Goal: Task Accomplishment & Management: Use online tool/utility

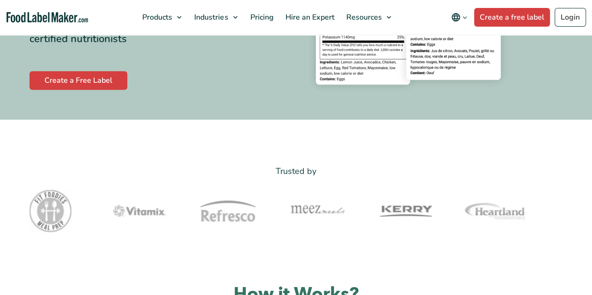
scroll to position [230, 0]
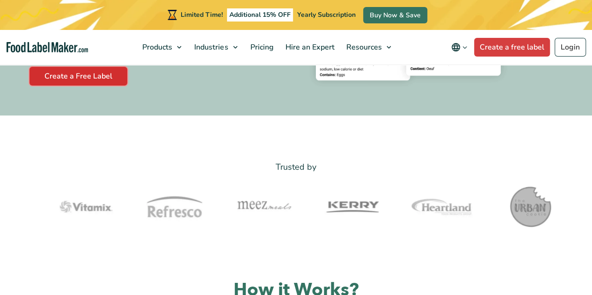
click at [96, 74] on link "Create a Free Label" at bounding box center [78, 76] width 98 height 19
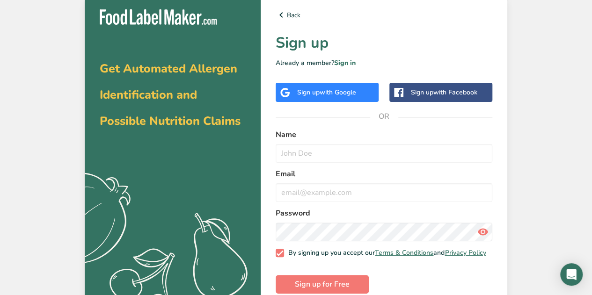
click at [351, 88] on div "Sign up with Google" at bounding box center [326, 93] width 59 height 10
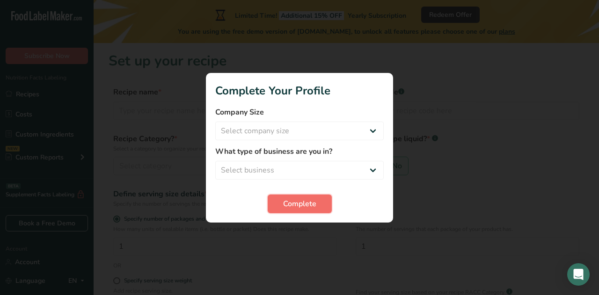
click at [314, 200] on span "Complete" at bounding box center [299, 203] width 33 height 11
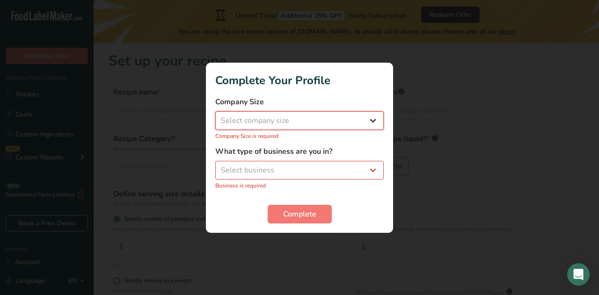
click at [285, 117] on select "Select company size Fewer than 10 Employees 10 to 50 Employees 51 to 500 Employ…" at bounding box center [299, 120] width 168 height 19
select select "1"
click at [215, 116] on select "Select company size Fewer than 10 Employees 10 to 50 Employees 51 to 500 Employ…" at bounding box center [299, 120] width 168 height 19
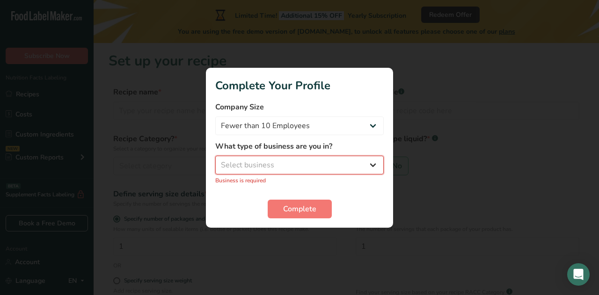
click at [285, 163] on select "Select business Packaged Food Manufacturer Restaurant & Cafe Bakery Meal Plans …" at bounding box center [299, 165] width 168 height 19
select select "5"
click at [215, 161] on select "Select business Packaged Food Manufacturer Restaurant & Cafe Bakery Meal Plans …" at bounding box center [299, 165] width 168 height 19
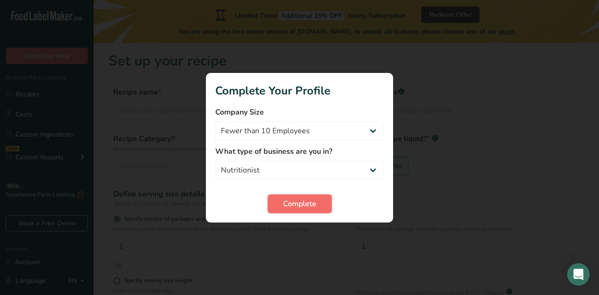
click at [302, 204] on span "Complete" at bounding box center [299, 203] width 33 height 11
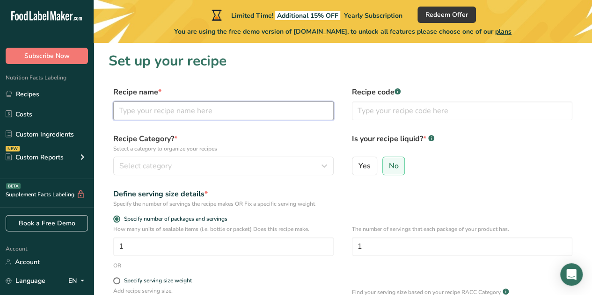
click at [271, 113] on input "text" at bounding box center [223, 111] width 220 height 19
type input "Armenian Mulberry Molasses"
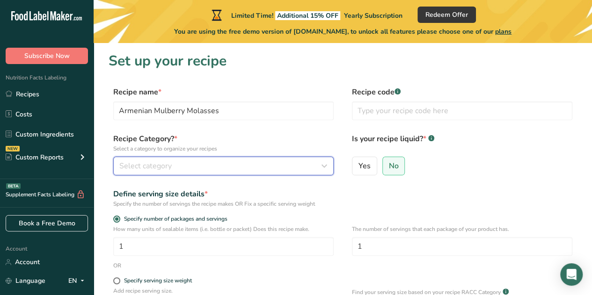
click at [248, 164] on div "Select category" at bounding box center [220, 166] width 203 height 11
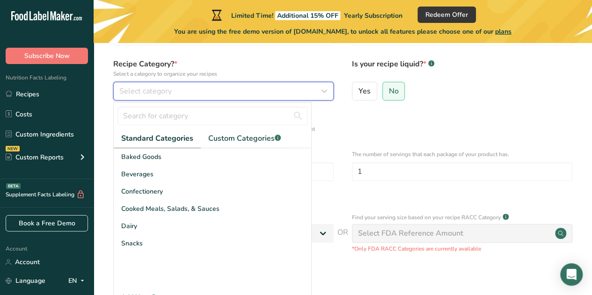
scroll to position [75, 0]
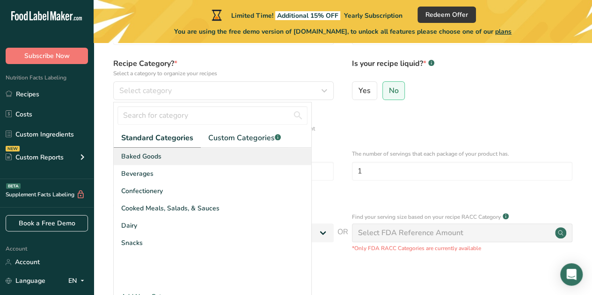
click at [207, 157] on div "Baked Goods" at bounding box center [212, 156] width 197 height 17
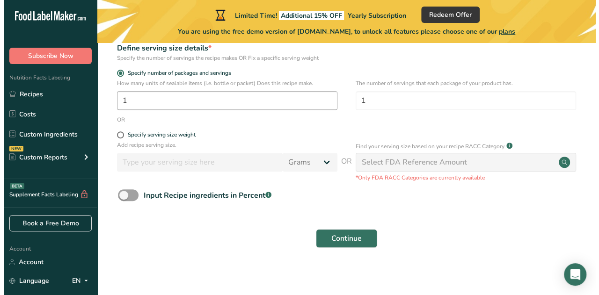
scroll to position [149, 0]
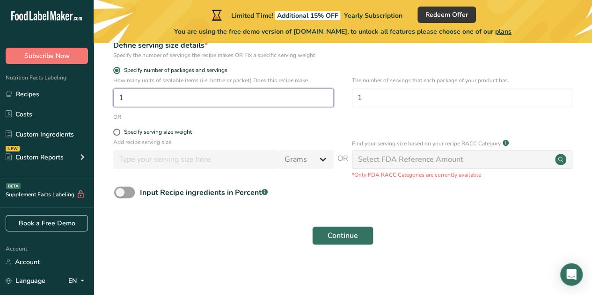
click at [146, 94] on input "1" at bounding box center [223, 97] width 220 height 19
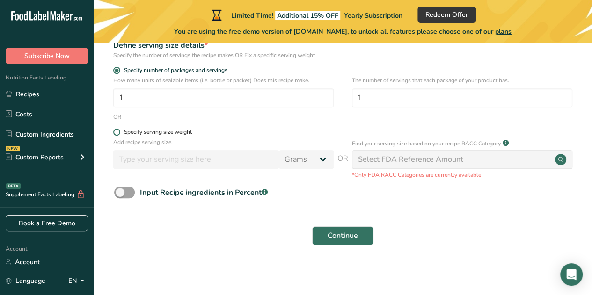
click at [156, 130] on div "Specify serving size weight" at bounding box center [158, 132] width 68 height 7
click at [119, 130] on input "Specify serving size weight" at bounding box center [116, 132] width 6 height 6
radio input "true"
radio input "false"
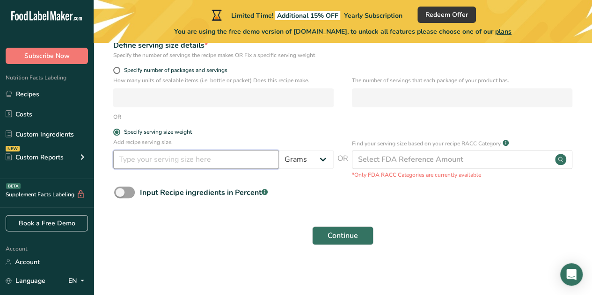
click at [218, 163] on input "number" at bounding box center [196, 159] width 166 height 19
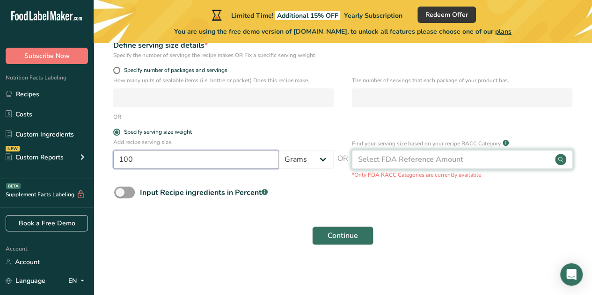
type input "100"
click at [479, 161] on div "Select FDA Reference Amount" at bounding box center [462, 159] width 220 height 19
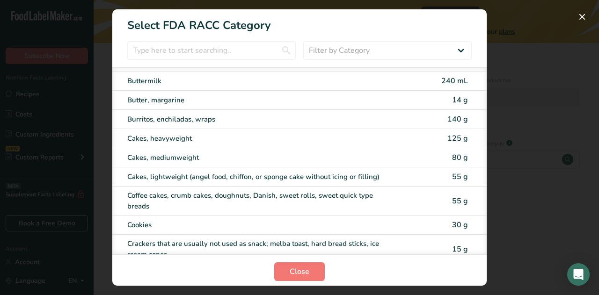
scroll to position [83, 0]
click at [223, 45] on input "RACC Category Selection Modal" at bounding box center [211, 50] width 168 height 19
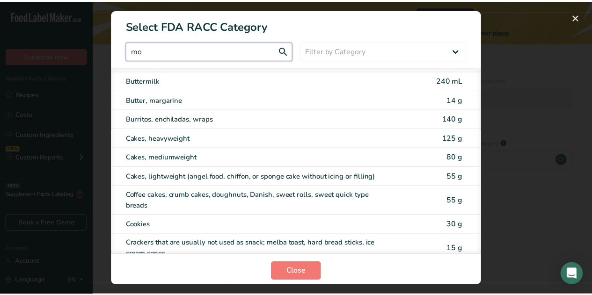
scroll to position [0, 0]
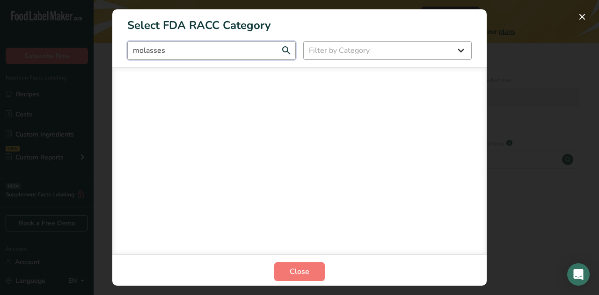
type input "molasses"
click at [322, 50] on select "Filter by Category All Bakery products Beverages Cereals and other grain produc…" at bounding box center [387, 50] width 168 height 19
select select "17"
click at [303, 41] on select "Filter by Category All Bakery products Beverages Cereals and other grain produc…" at bounding box center [387, 50] width 168 height 19
click at [174, 52] on input "molasses" at bounding box center [211, 50] width 168 height 19
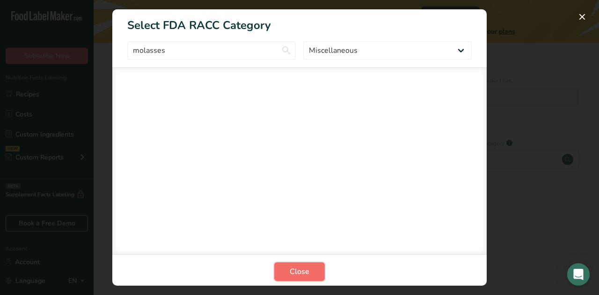
click at [293, 271] on span "Close" at bounding box center [300, 271] width 20 height 11
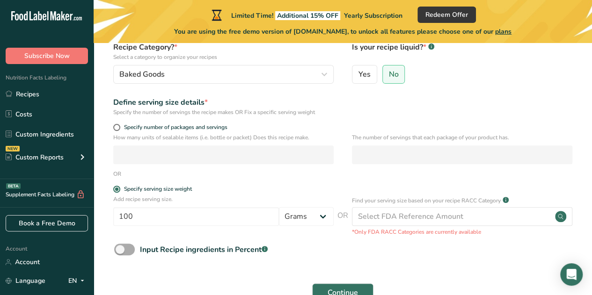
scroll to position [149, 0]
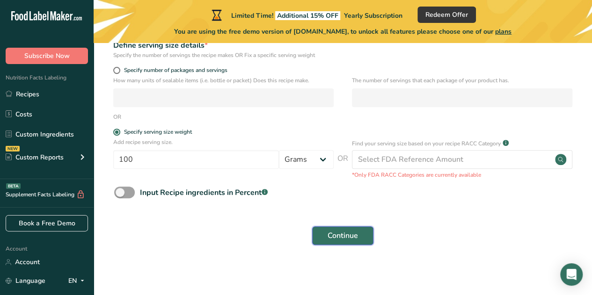
click at [331, 230] on span "Continue" at bounding box center [343, 235] width 30 height 11
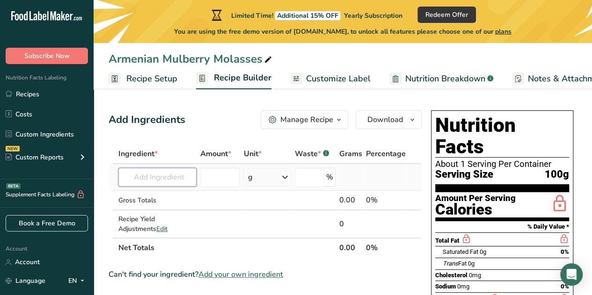
click at [183, 178] on input "text" at bounding box center [157, 177] width 78 height 19
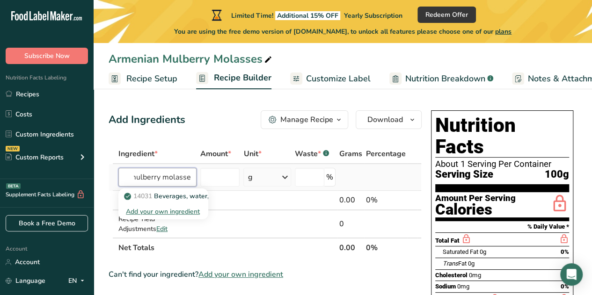
scroll to position [0, 7]
type input "mulberry molasses"
click at [234, 193] on td at bounding box center [220, 201] width 44 height 20
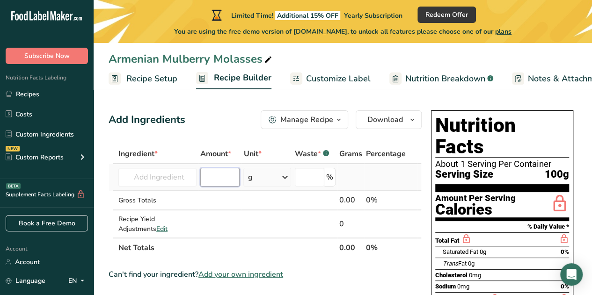
click at [223, 184] on input "number" at bounding box center [220, 177] width 40 height 19
type input "100"
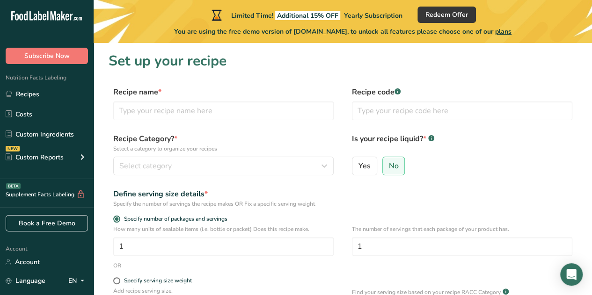
scroll to position [149, 0]
